Goal: Transaction & Acquisition: Purchase product/service

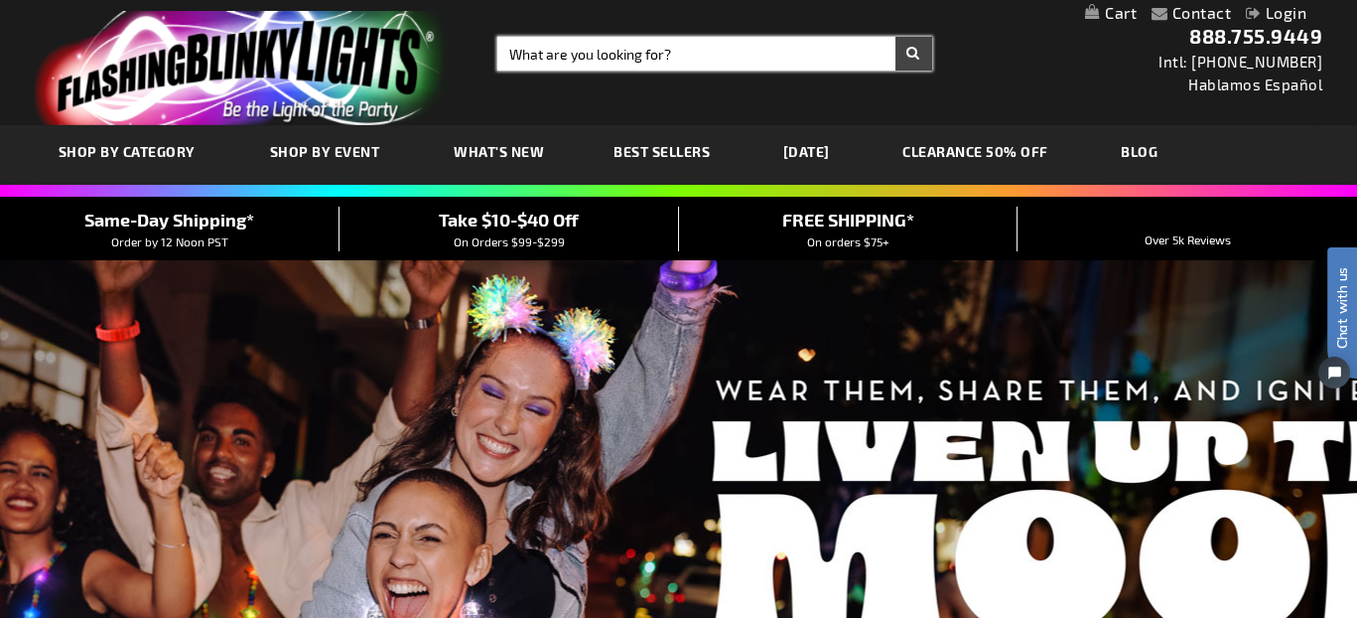
click at [540, 53] on input "Search" at bounding box center [714, 54] width 435 height 34
type input "futur"
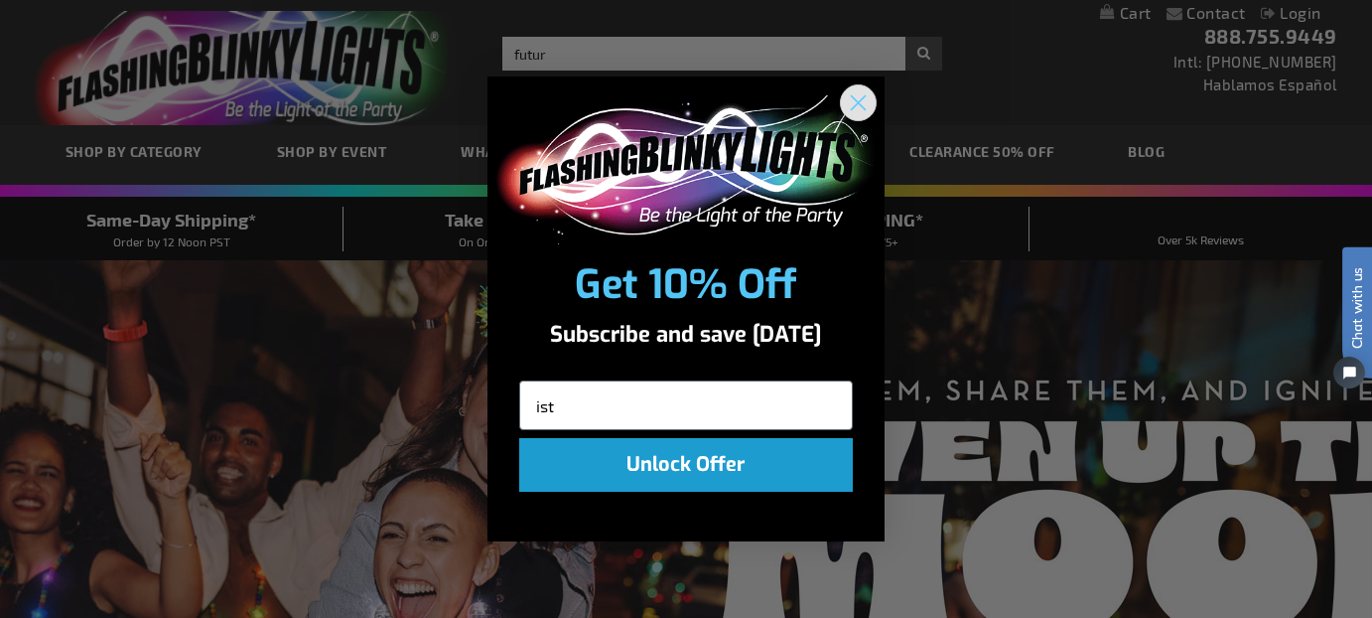
type input "ist"
click at [861, 101] on circle "Close dialog" at bounding box center [858, 101] width 33 height 33
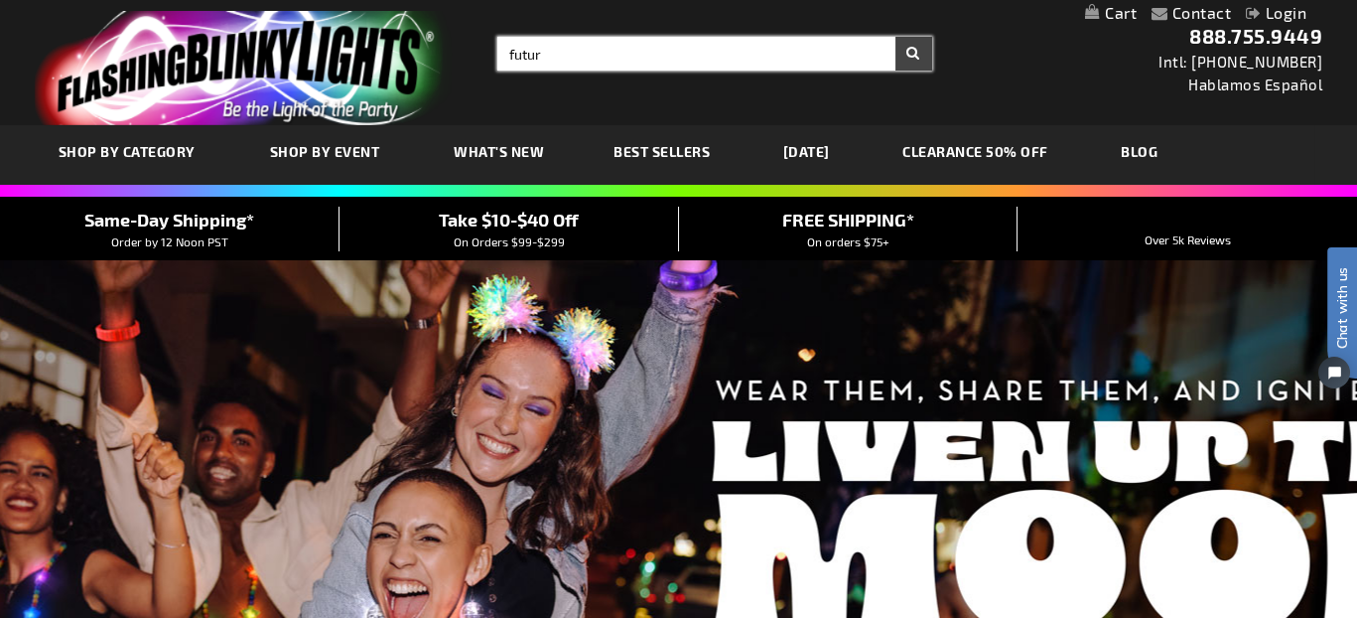
click at [562, 55] on input "futur" at bounding box center [714, 54] width 435 height 34
type input "futuristic sun glasses"
click at [896, 37] on button "Search" at bounding box center [914, 54] width 37 height 34
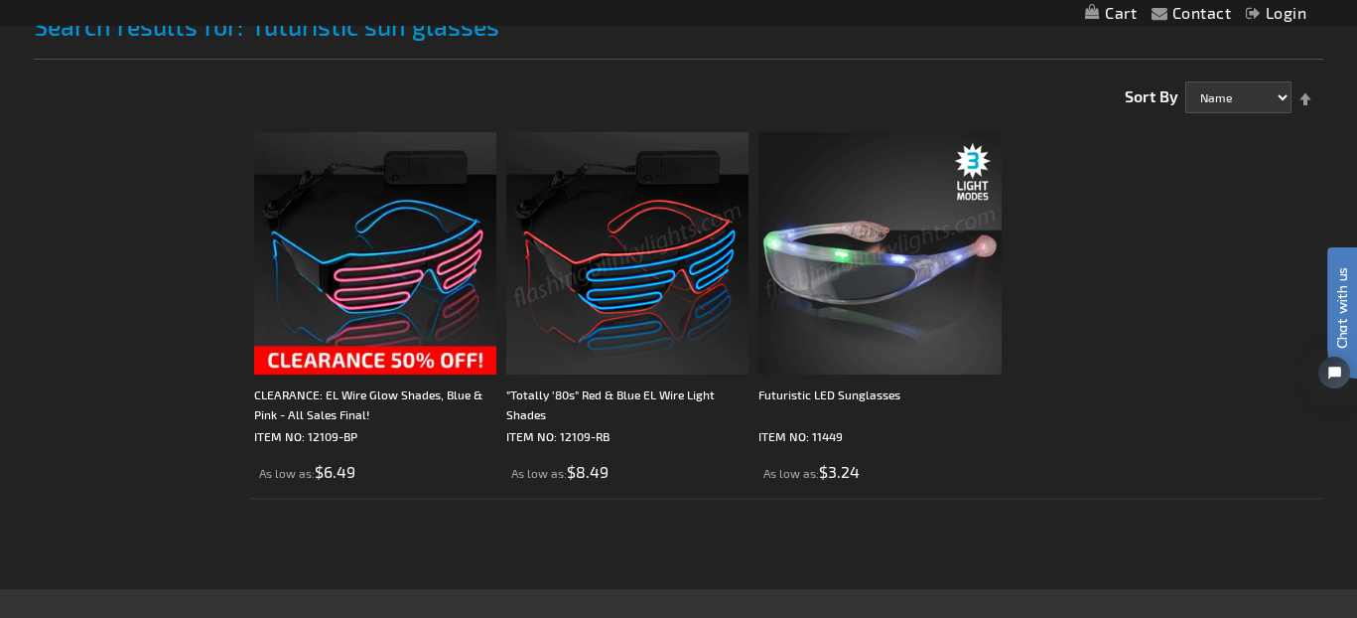
scroll to position [298, 0]
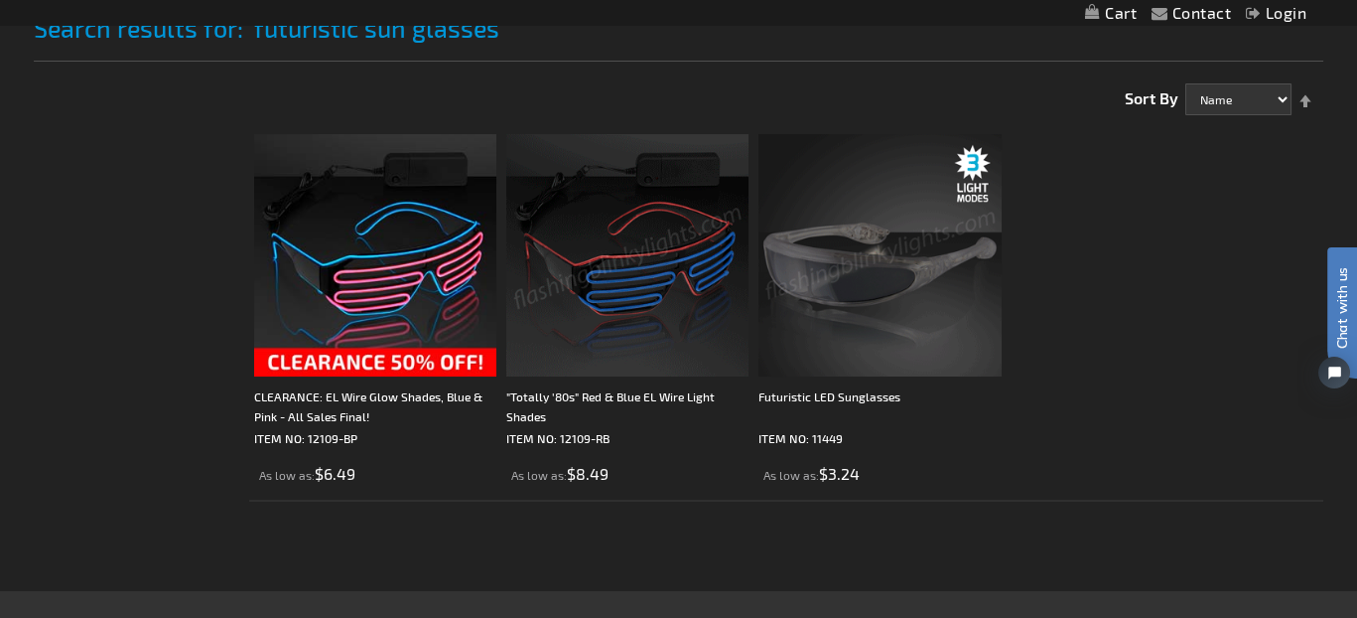
click at [861, 284] on img at bounding box center [880, 255] width 242 height 242
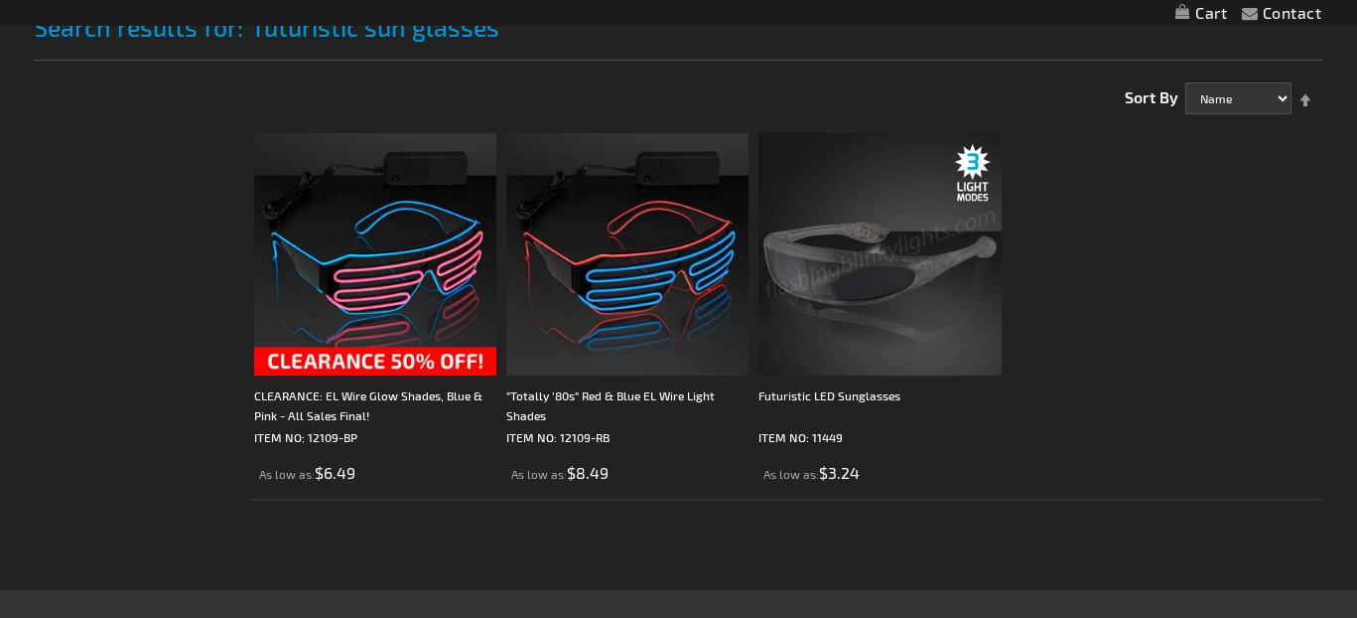
scroll to position [299, 0]
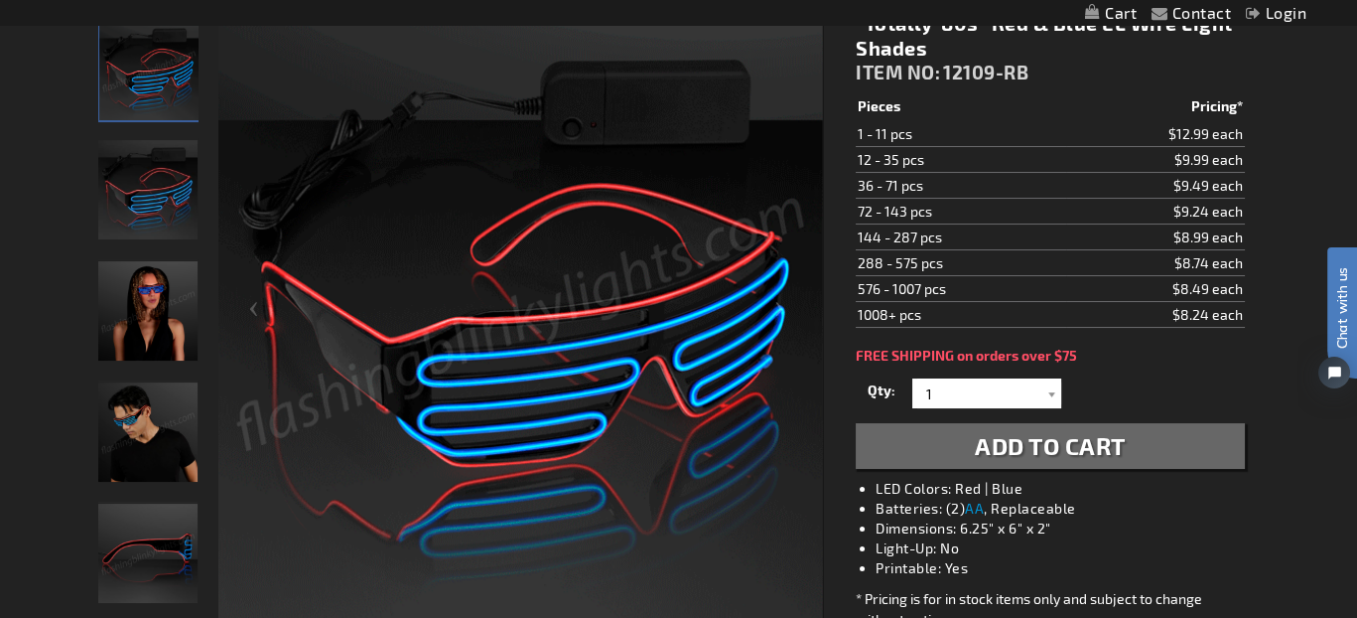
scroll to position [298, 0]
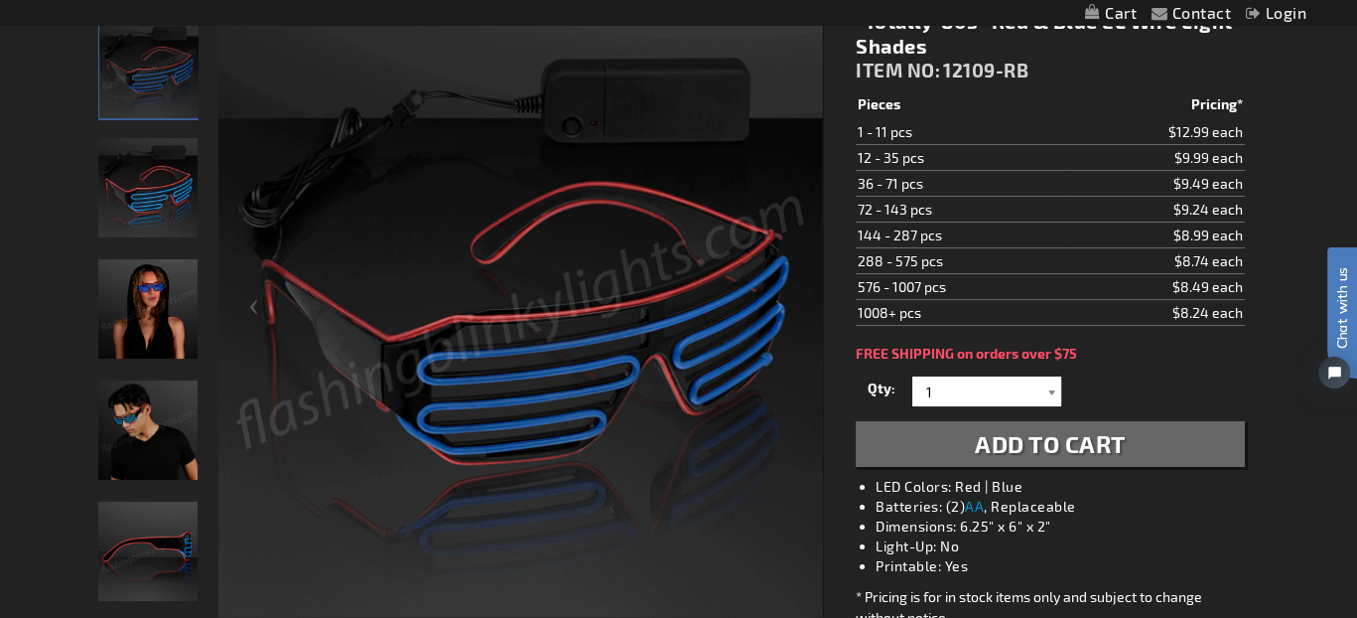
click at [1049, 382] on div at bounding box center [1052, 391] width 20 height 30
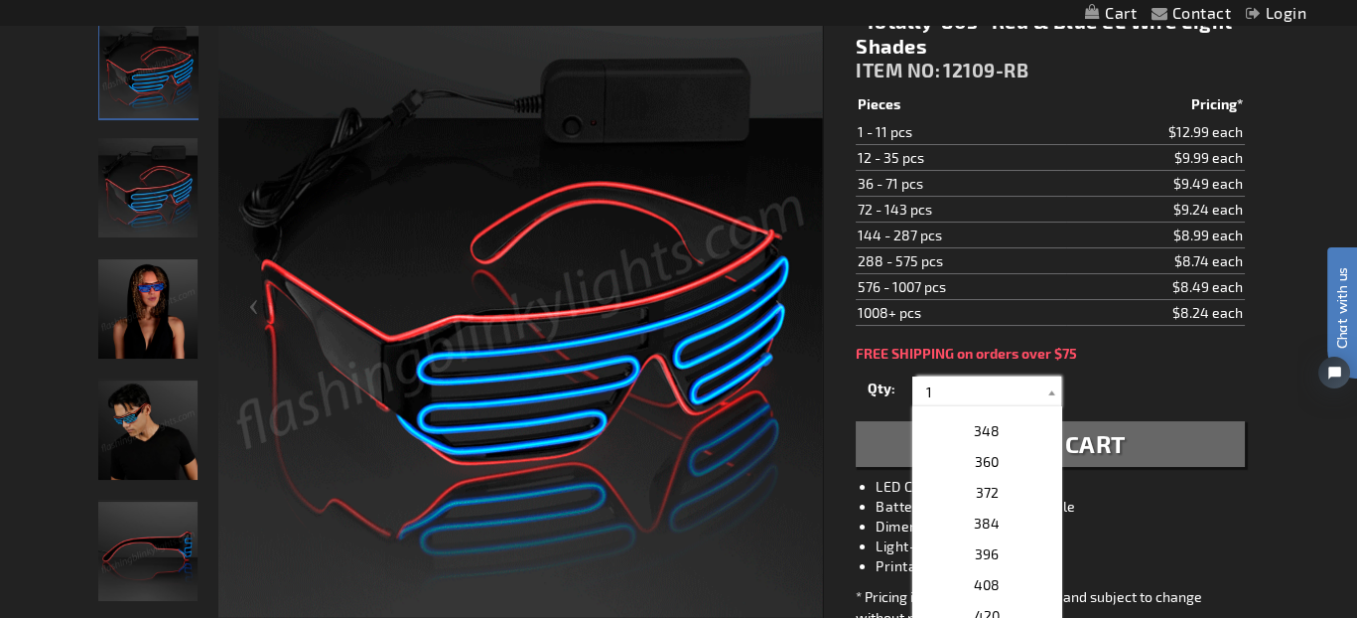
scroll to position [1291, 0]
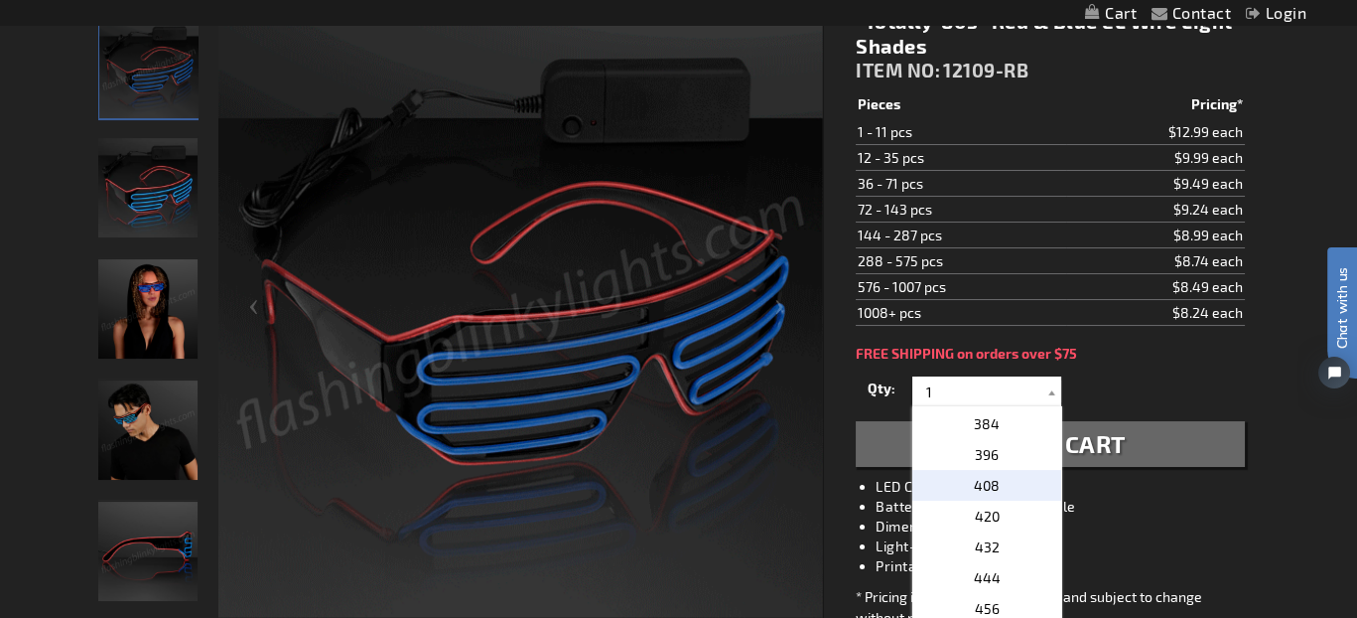
click at [979, 480] on span "408" at bounding box center [987, 485] width 26 height 17
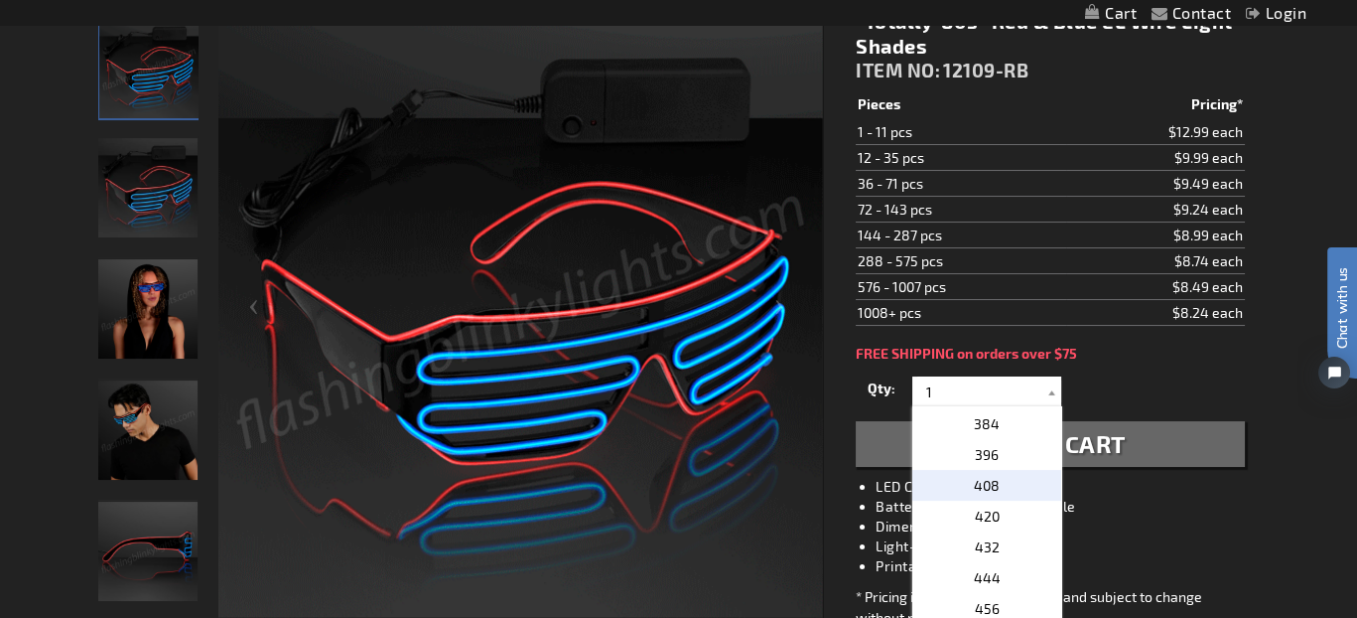
type input "408"
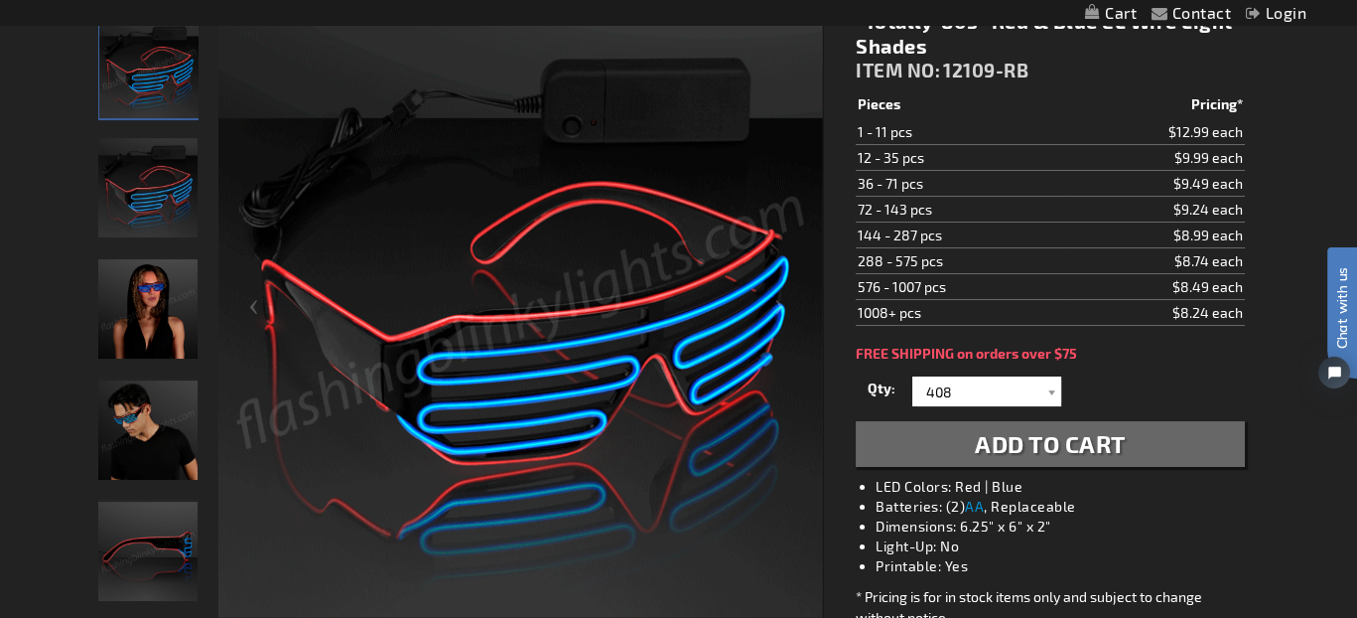
click at [1122, 437] on span "Add to Cart" at bounding box center [1050, 443] width 151 height 29
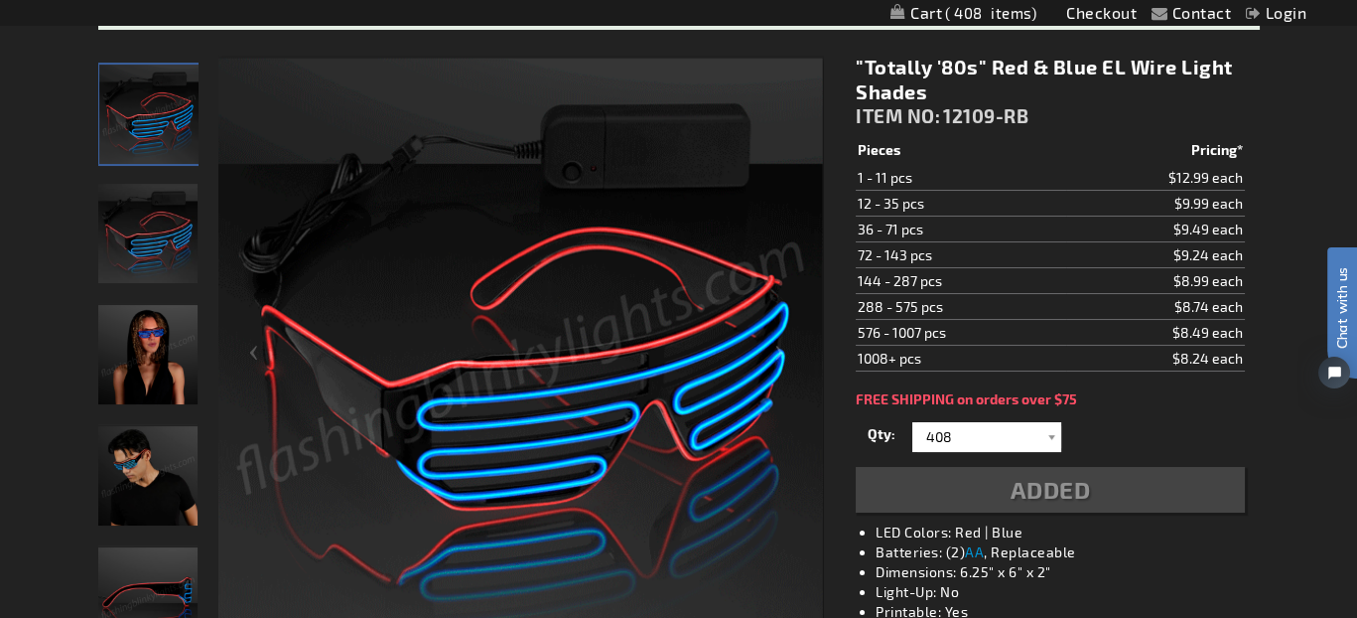
scroll to position [343, 0]
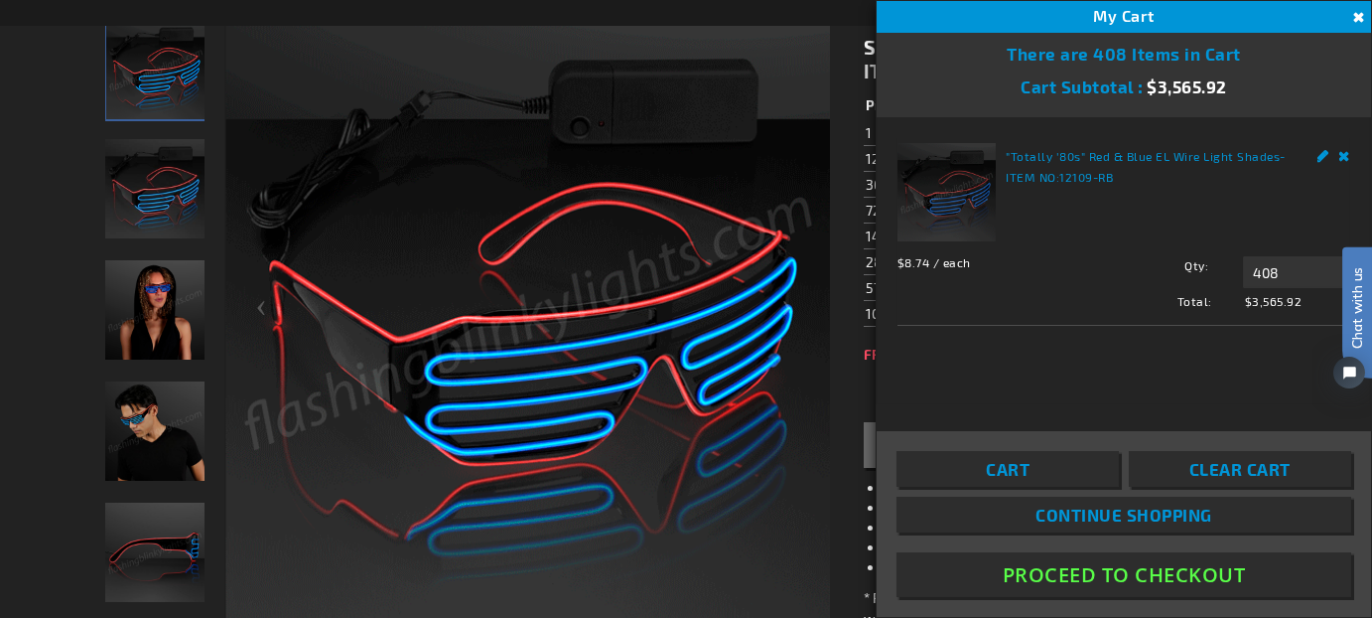
click at [1158, 572] on button "Proceed To Checkout" at bounding box center [1124, 574] width 455 height 45
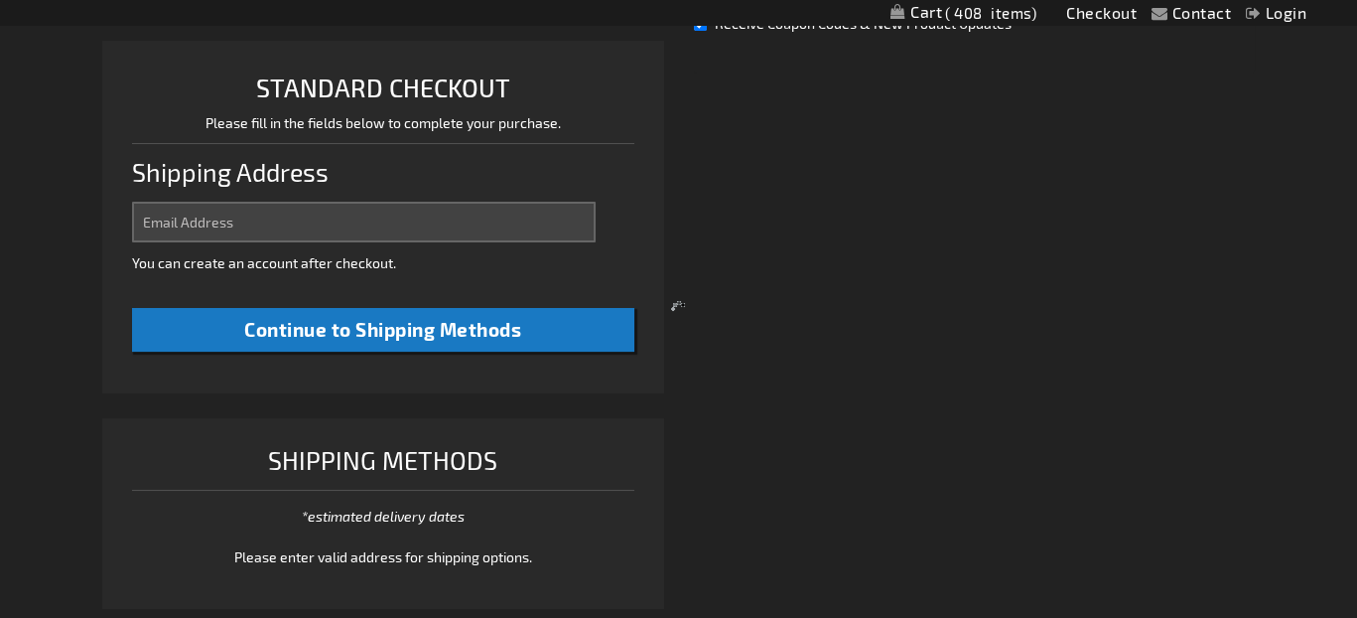
select select "US"
